Goal: Information Seeking & Learning: Learn about a topic

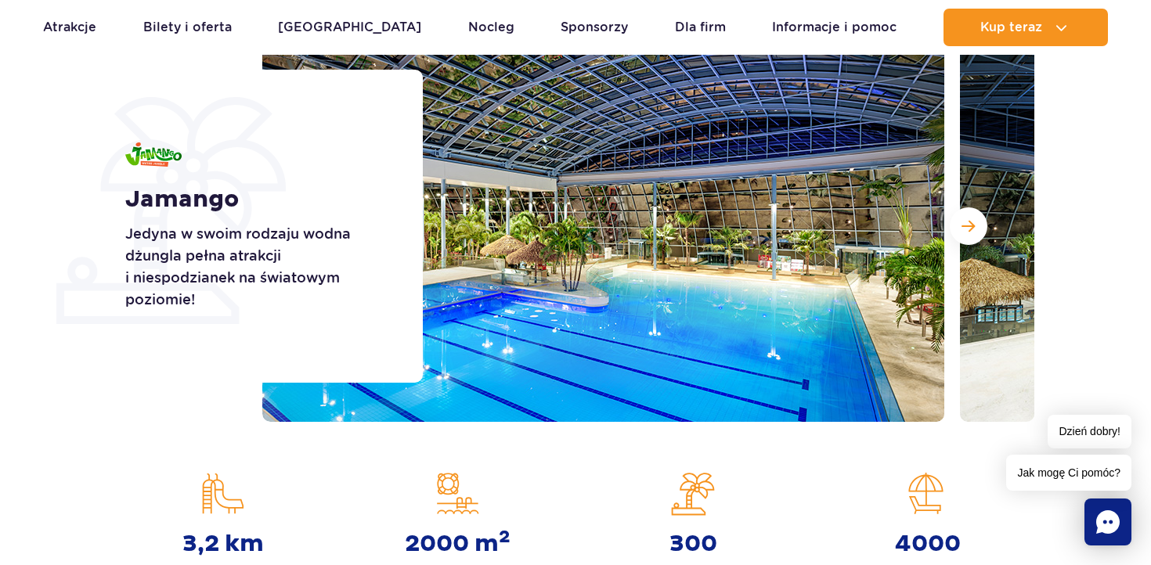
scroll to position [241, 0]
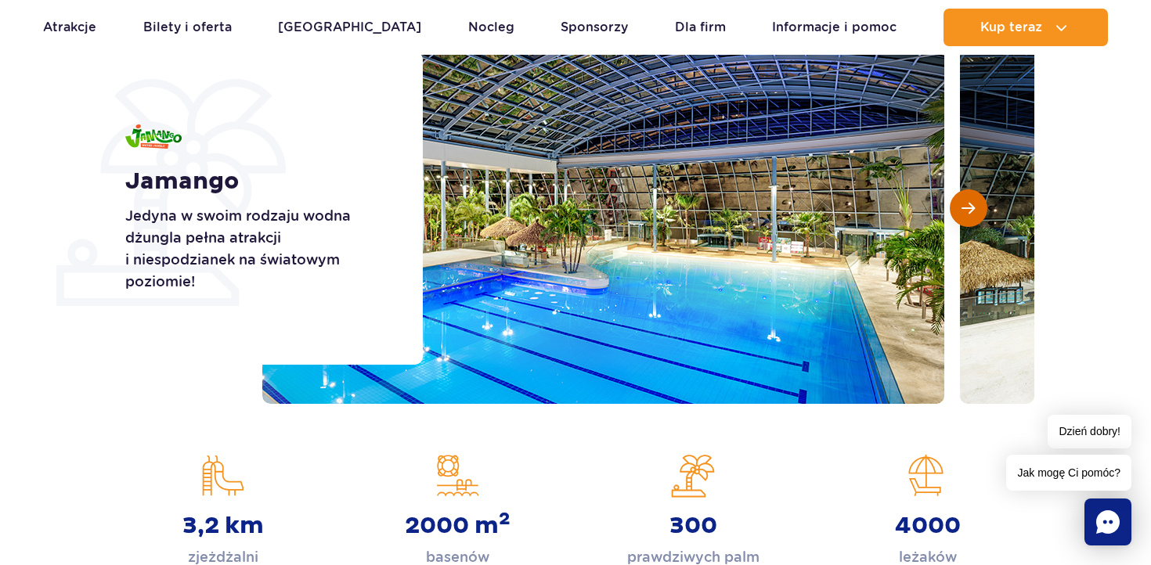
click at [981, 210] on button "Następny slajd" at bounding box center [969, 208] width 38 height 38
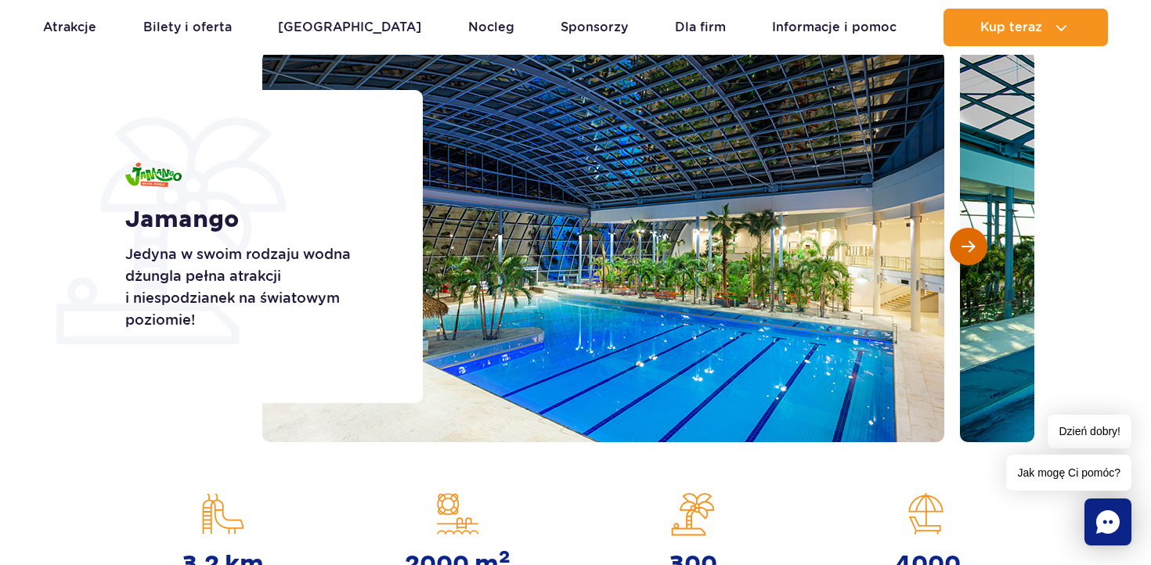
scroll to position [192, 0]
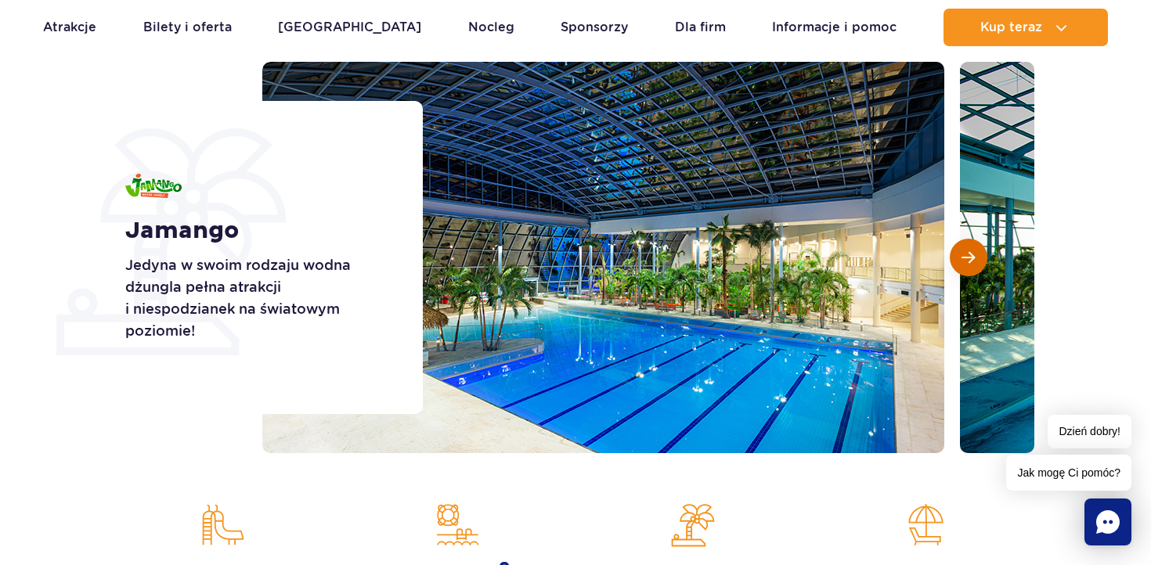
click at [975, 247] on button "Następny slajd" at bounding box center [969, 258] width 38 height 38
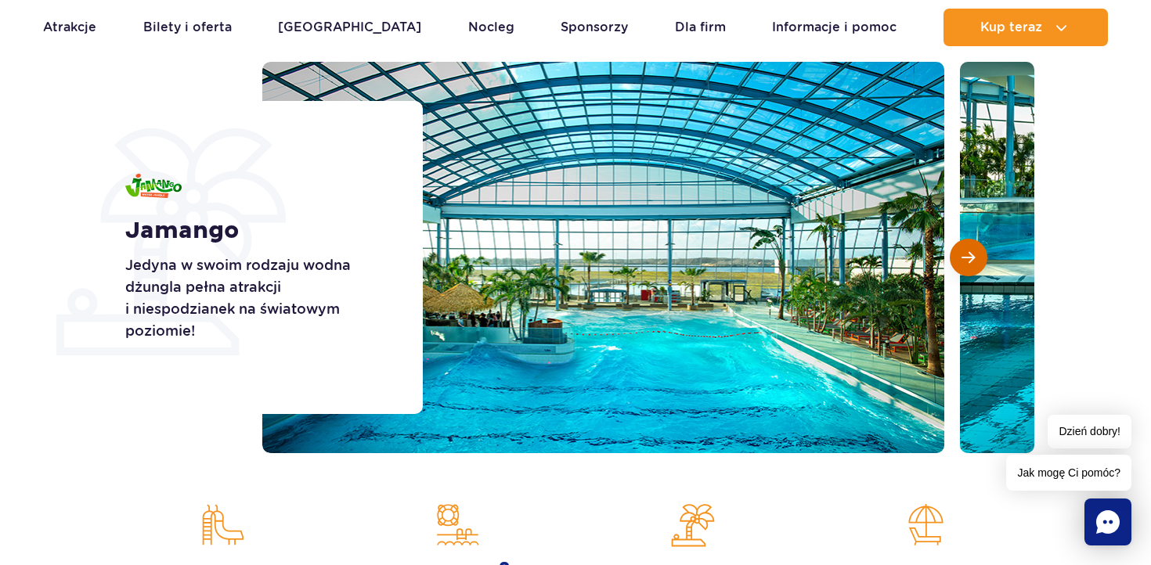
click at [975, 247] on button "Następny slajd" at bounding box center [969, 258] width 38 height 38
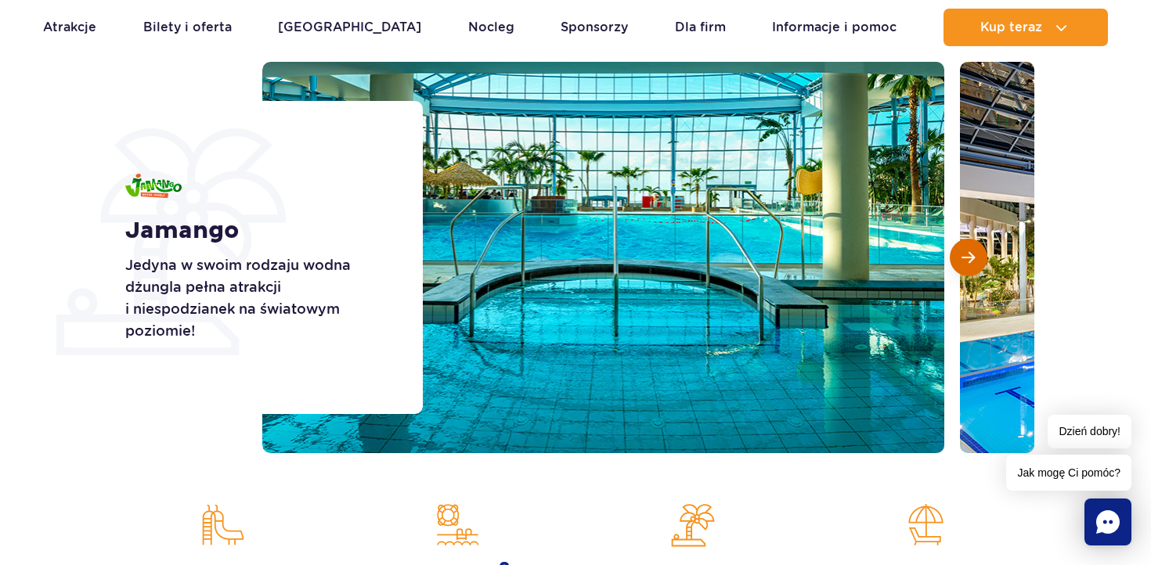
click at [975, 247] on button "Następny slajd" at bounding box center [969, 258] width 38 height 38
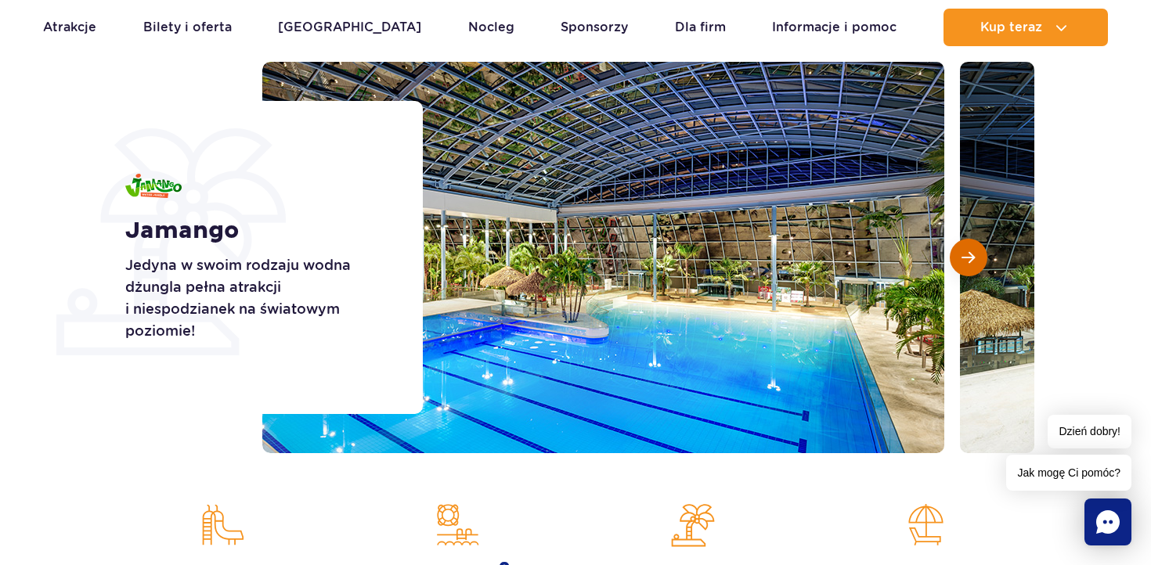
click at [975, 247] on button "Następny slajd" at bounding box center [969, 258] width 38 height 38
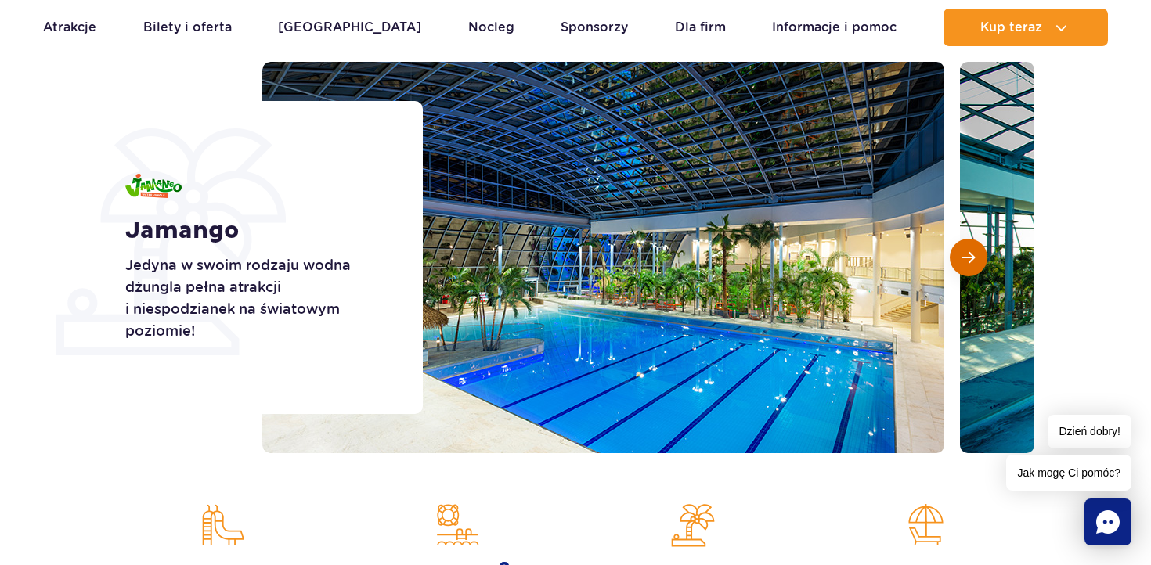
click at [975, 247] on button "Następny slajd" at bounding box center [969, 258] width 38 height 38
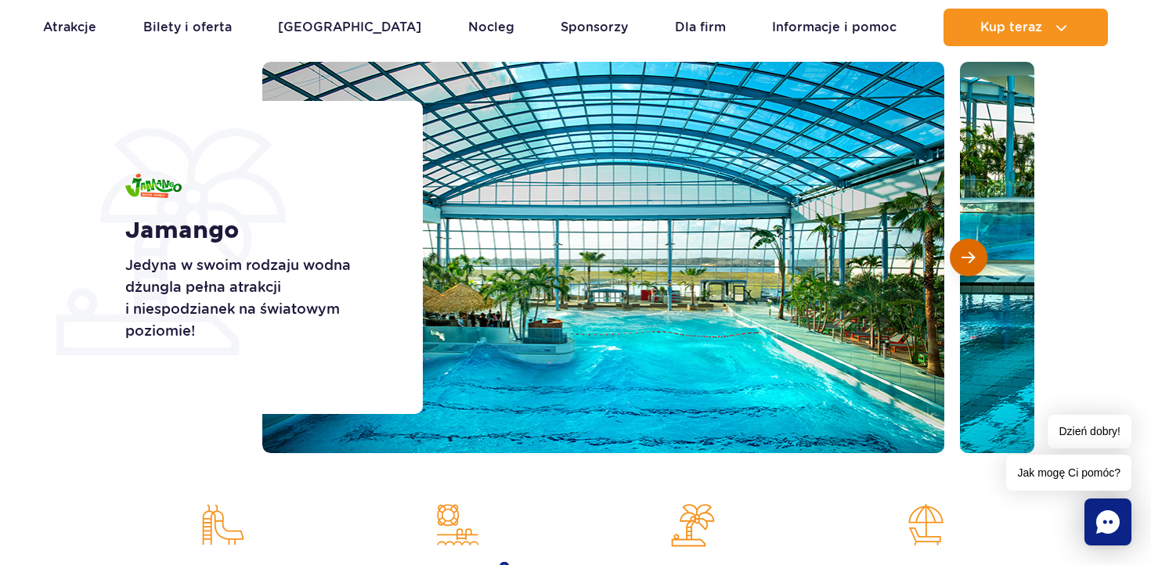
click at [975, 247] on button "Następny slajd" at bounding box center [969, 258] width 38 height 38
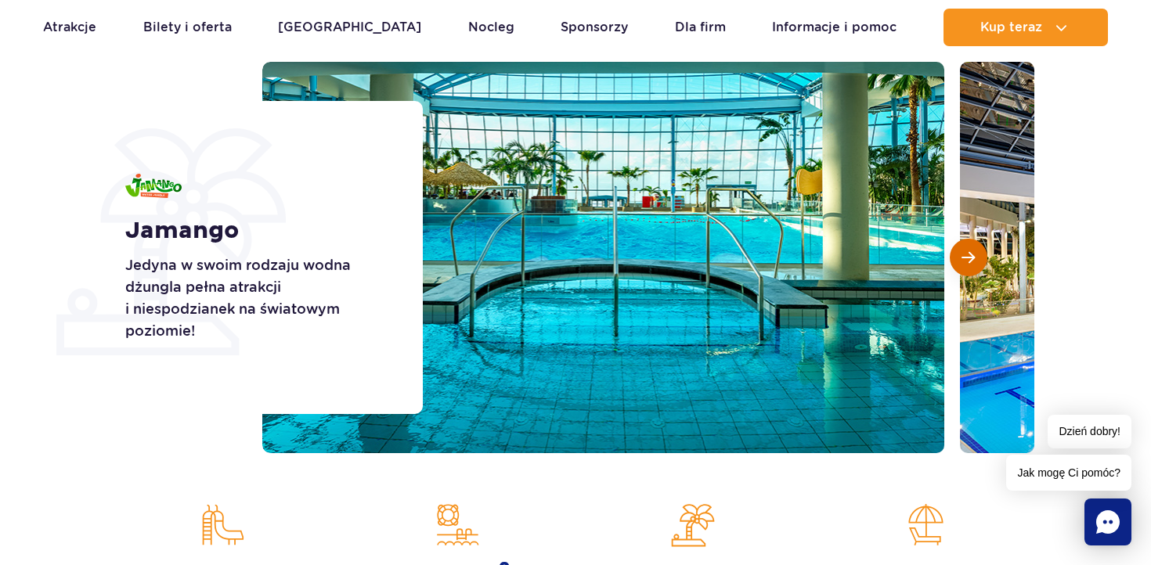
click at [975, 247] on button "Następny slajd" at bounding box center [969, 258] width 38 height 38
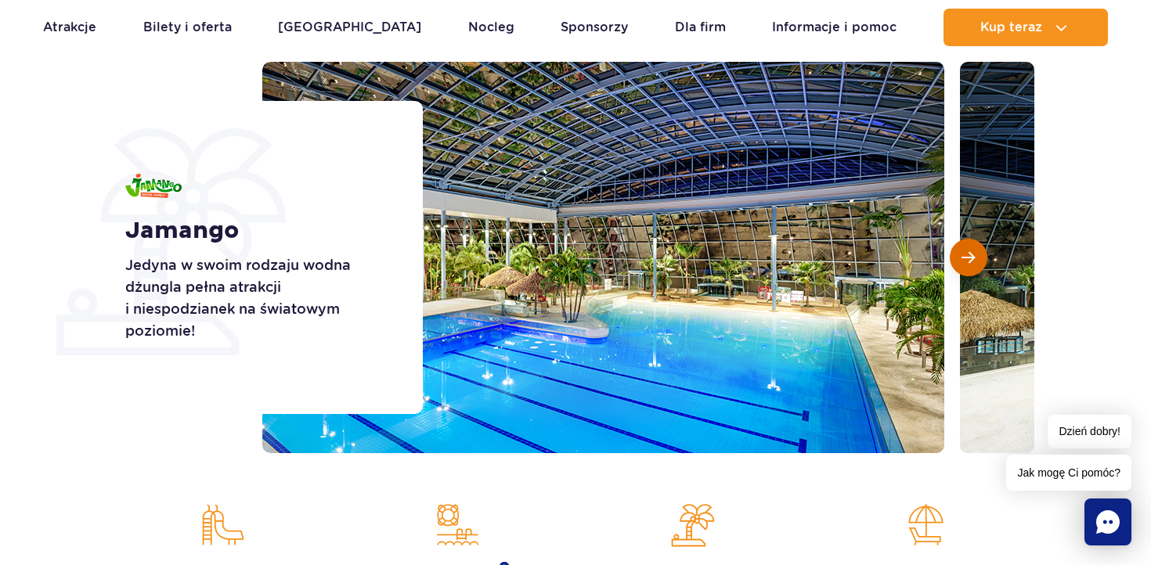
click at [975, 247] on button "Następny slajd" at bounding box center [969, 258] width 38 height 38
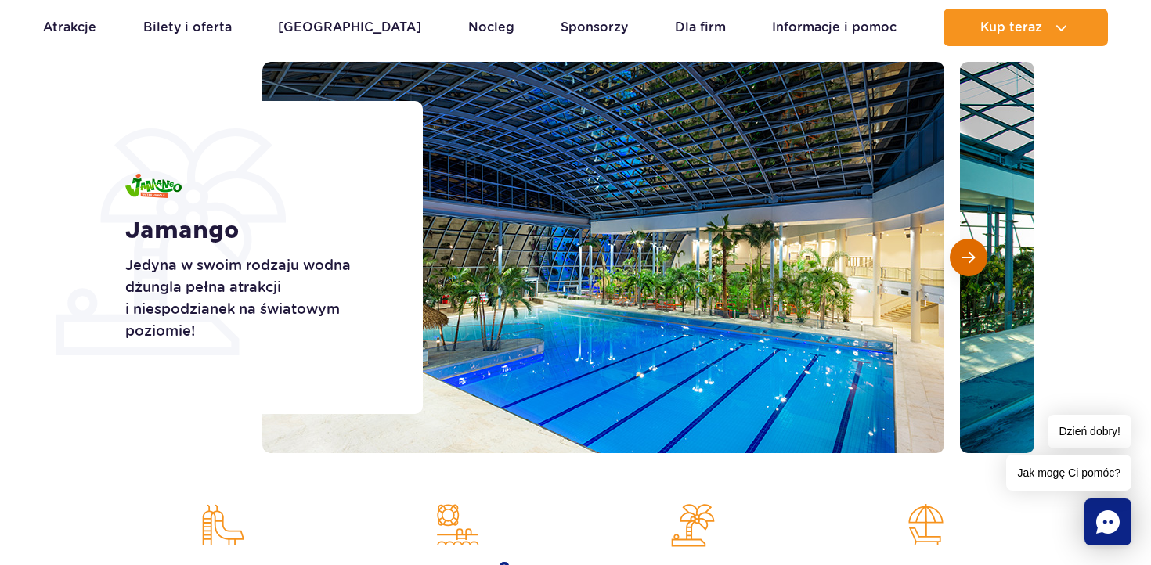
click at [975, 247] on button "Następny slajd" at bounding box center [969, 258] width 38 height 38
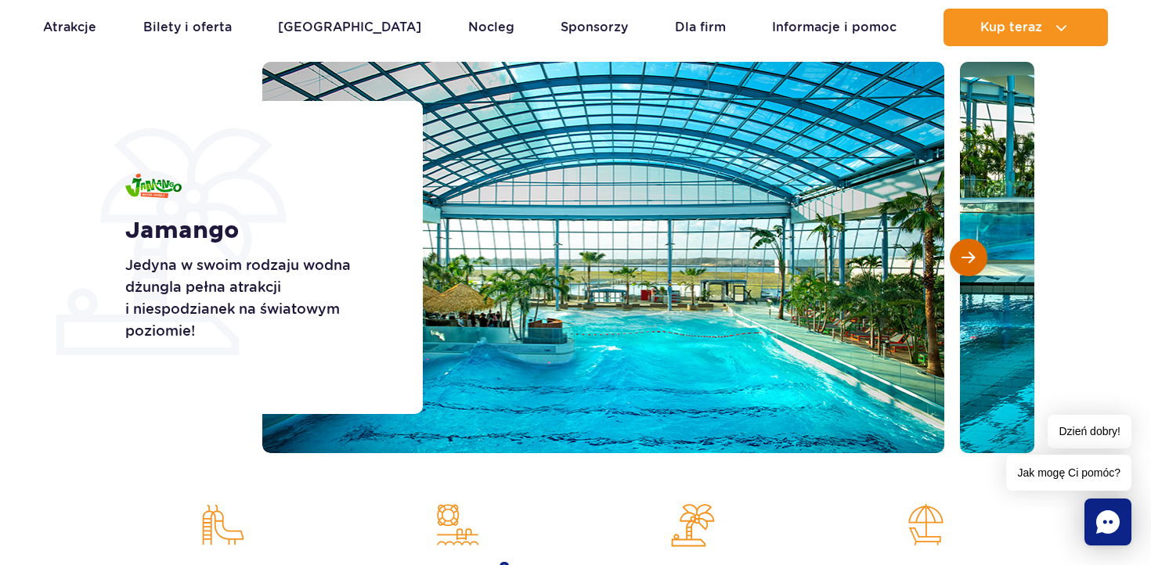
click at [975, 247] on button "Następny slajd" at bounding box center [969, 258] width 38 height 38
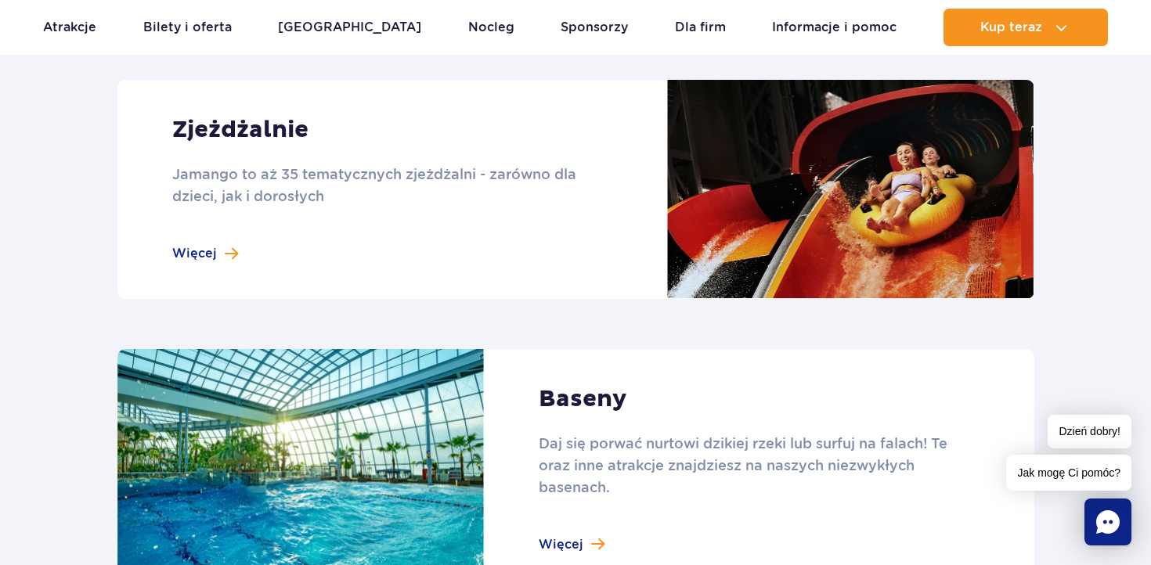
scroll to position [1396, 0]
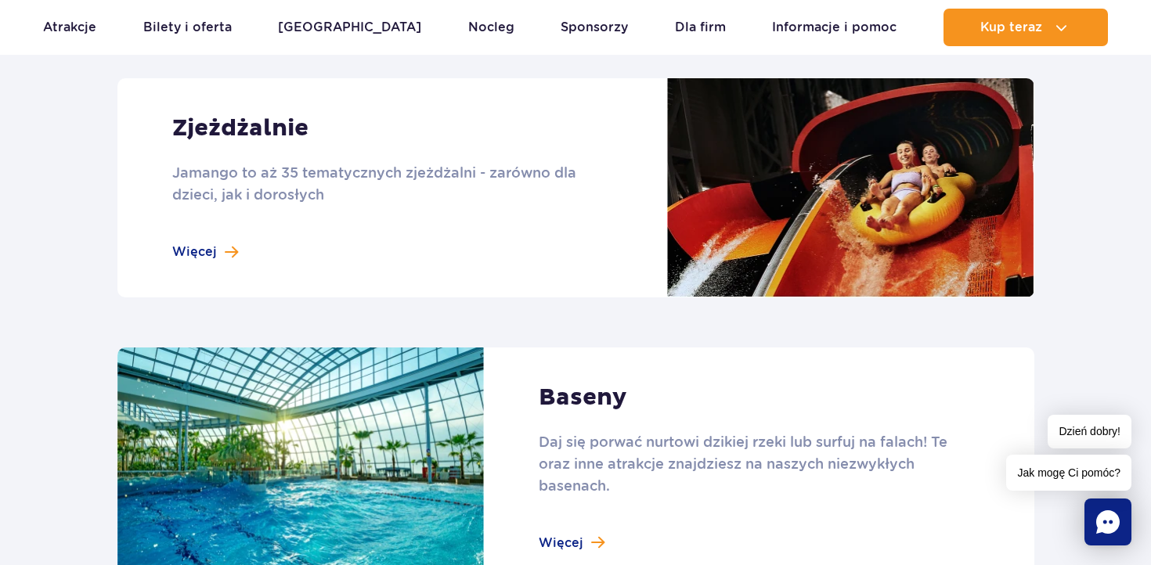
click at [203, 251] on link at bounding box center [575, 187] width 917 height 219
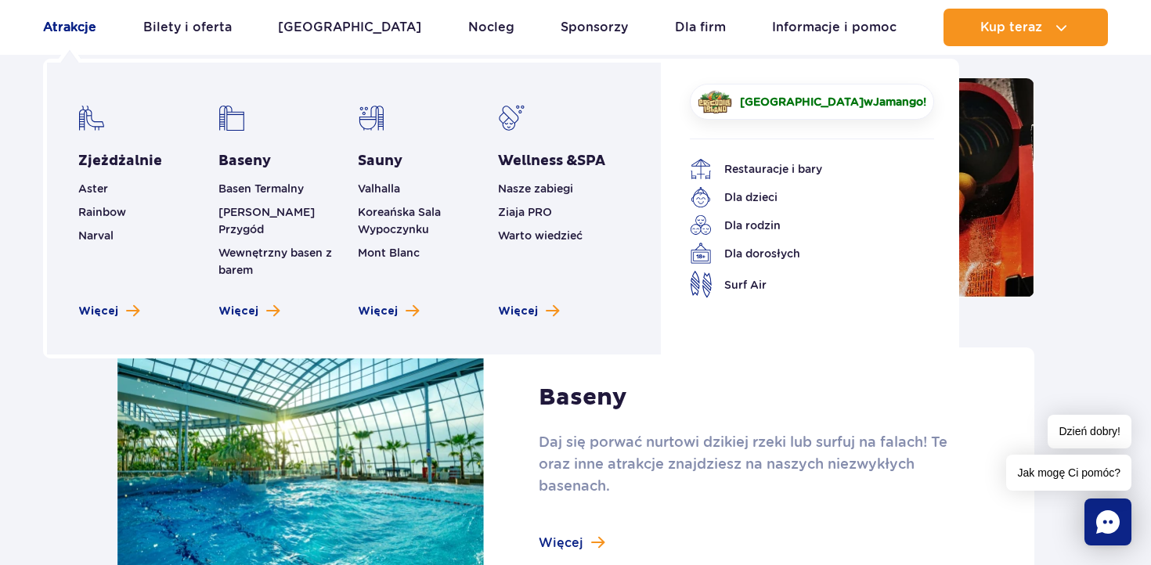
click at [74, 33] on link "Atrakcje" at bounding box center [69, 28] width 53 height 38
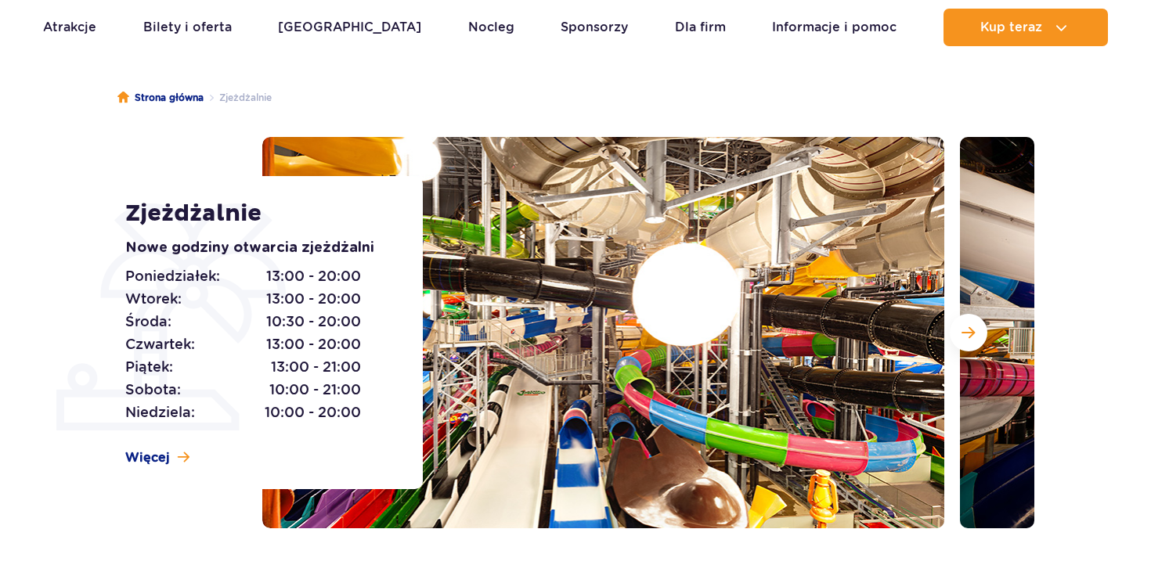
scroll to position [117, 0]
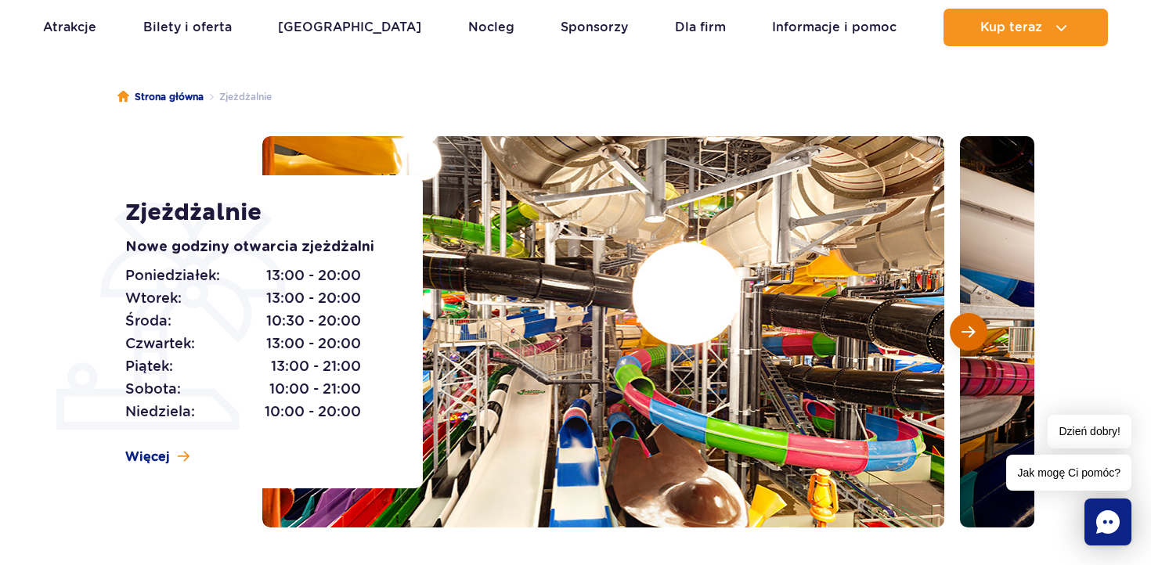
click at [951, 326] on button "Następny slajd" at bounding box center [969, 332] width 38 height 38
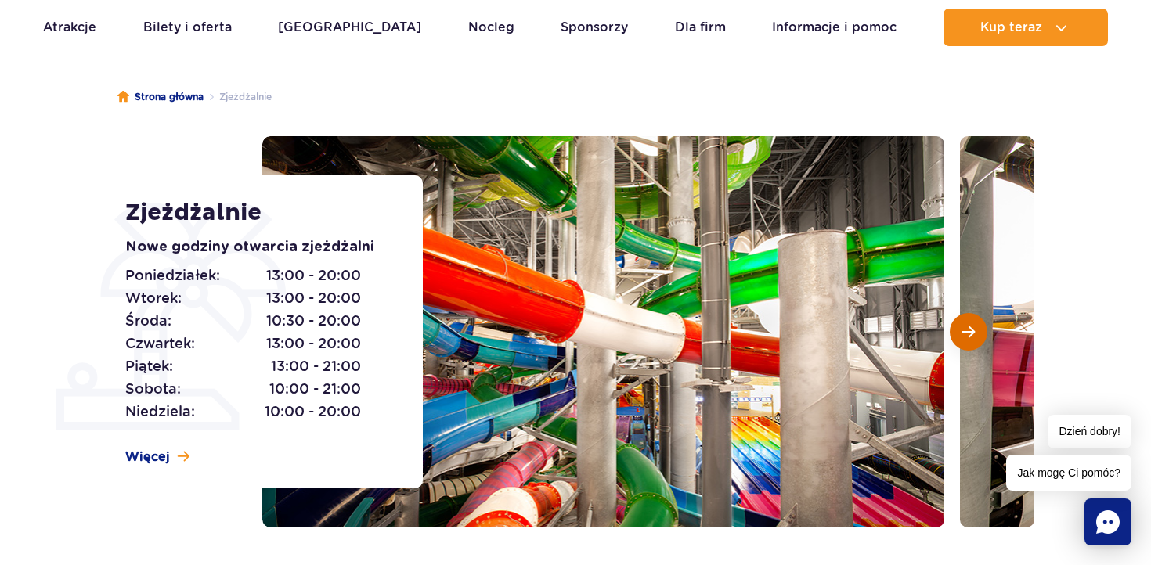
click at [951, 326] on button "Następny slajd" at bounding box center [969, 332] width 38 height 38
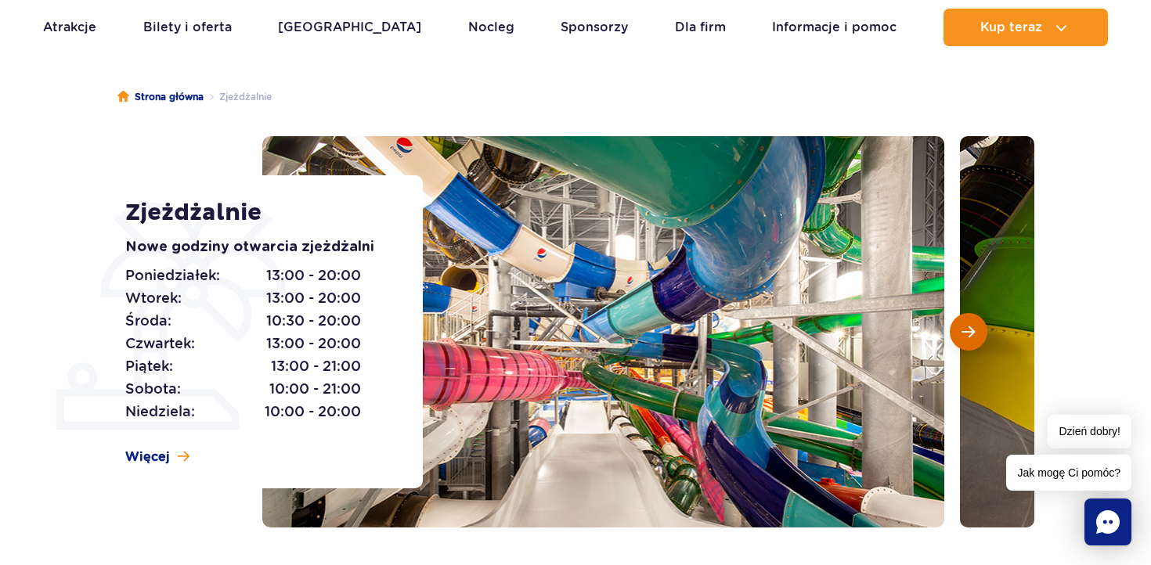
click at [951, 326] on button "Następny slajd" at bounding box center [969, 332] width 38 height 38
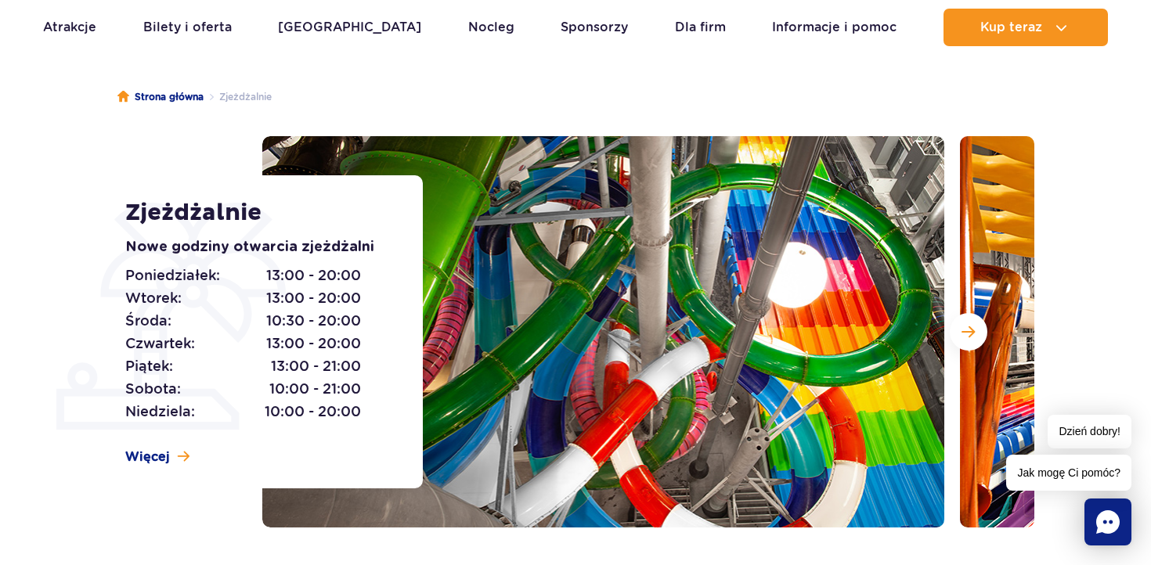
click at [948, 330] on div at bounding box center [648, 331] width 772 height 391
click at [964, 332] on span "Następny slajd" at bounding box center [967, 332] width 13 height 14
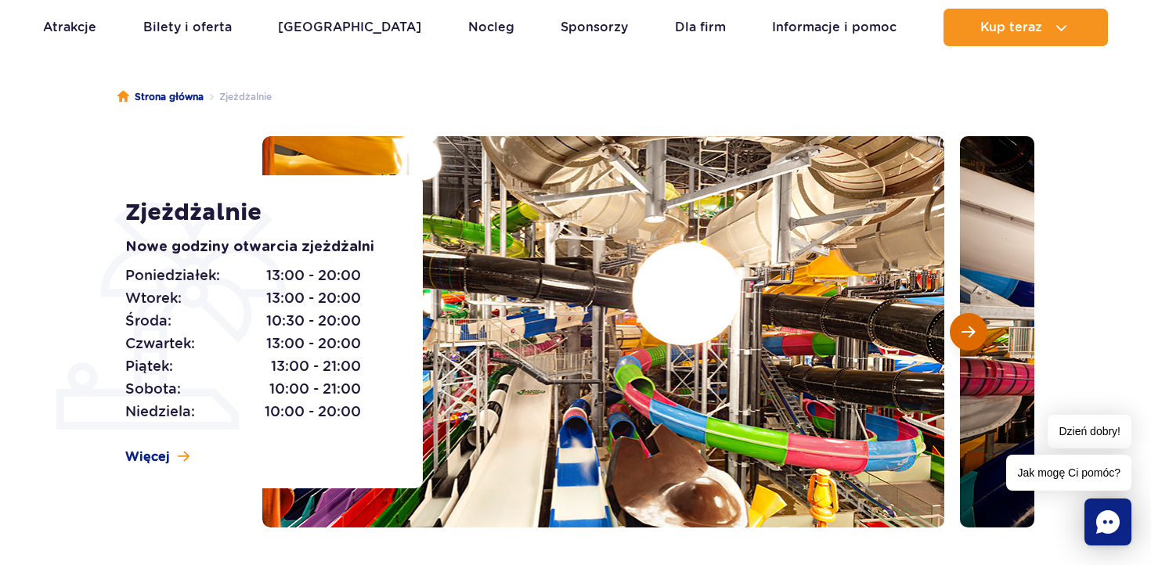
click at [964, 332] on span "Następny slajd" at bounding box center [967, 332] width 13 height 14
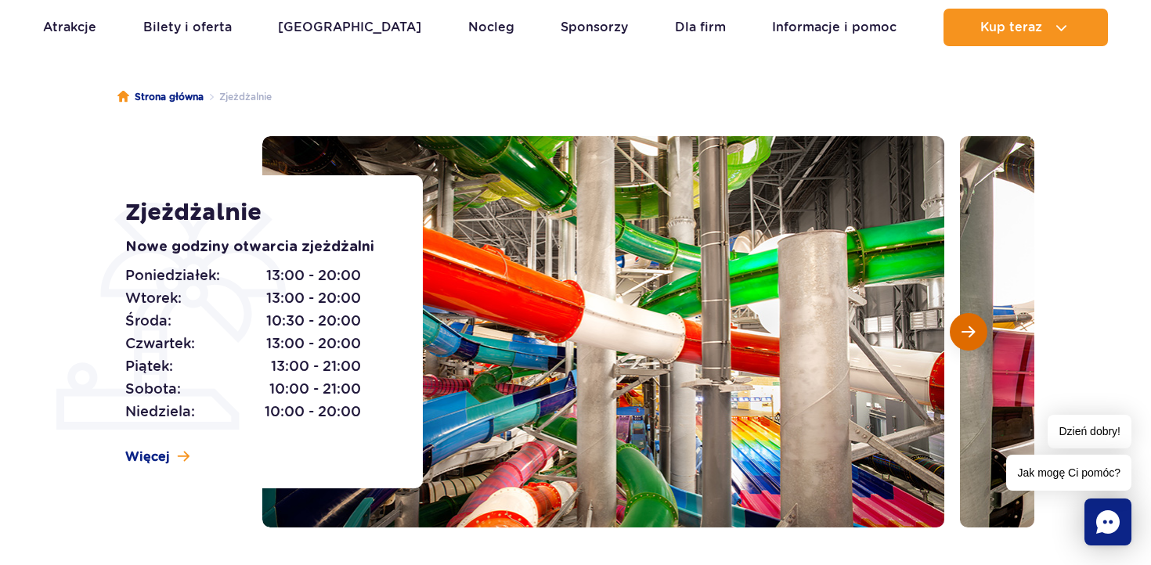
click at [964, 333] on span "Następny slajd" at bounding box center [967, 332] width 13 height 14
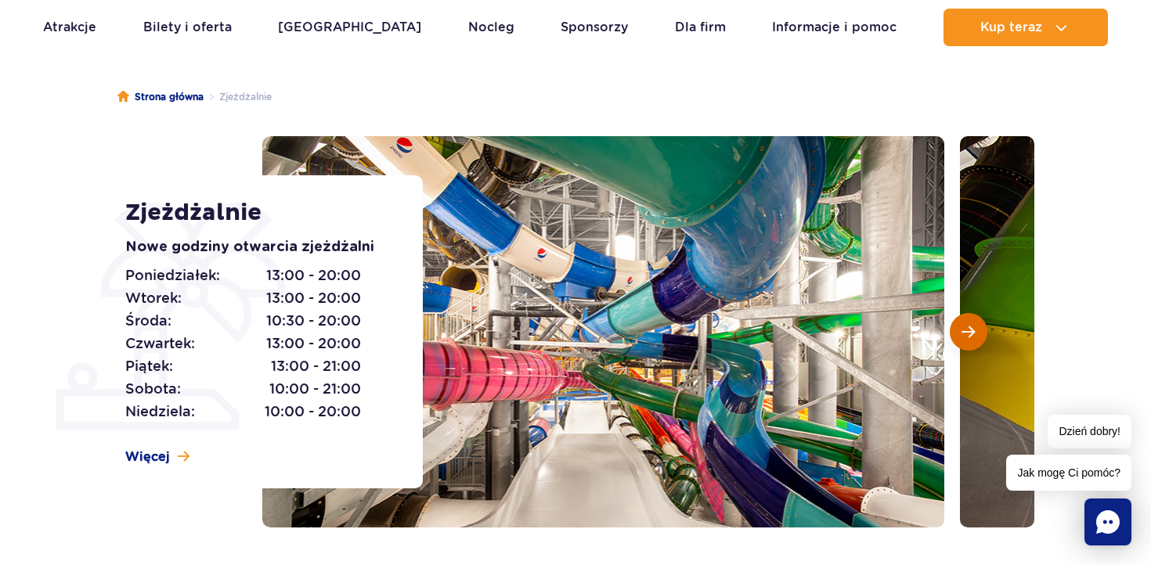
click at [964, 333] on span "Następny slajd" at bounding box center [967, 332] width 13 height 14
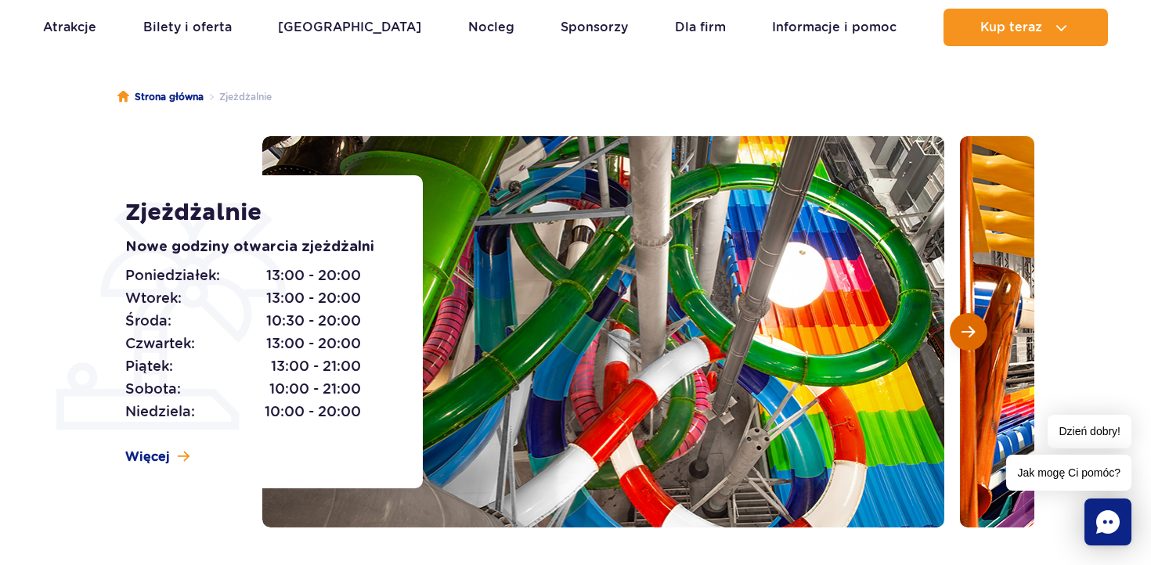
click at [964, 334] on span "Następny slajd" at bounding box center [967, 332] width 13 height 14
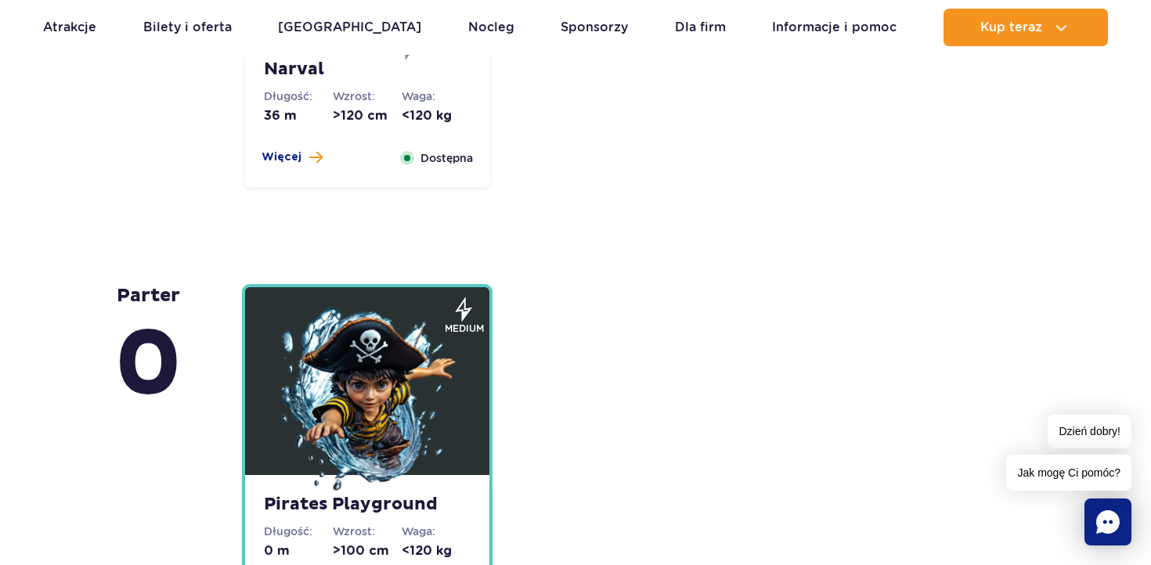
scroll to position [3503, 0]
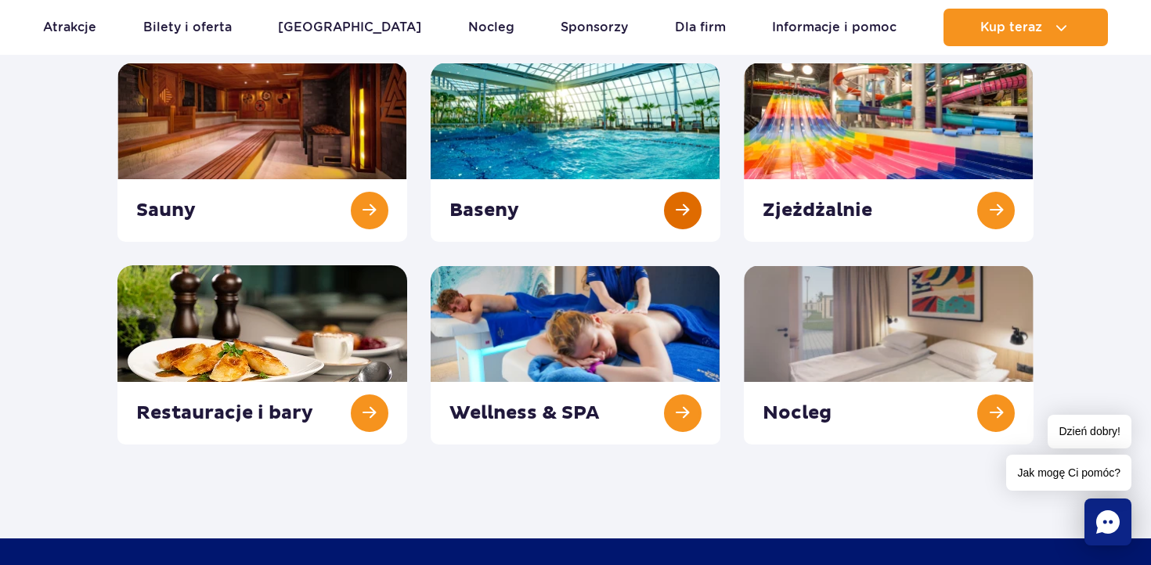
scroll to position [240, 0]
